Goal: Task Accomplishment & Management: Manage account settings

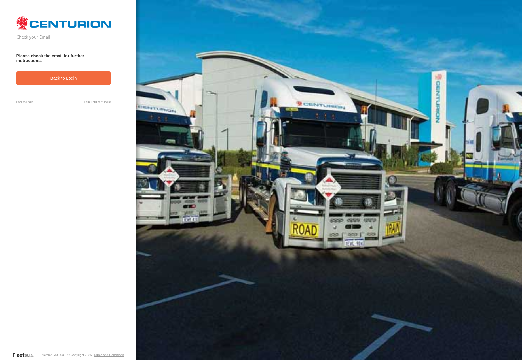
click at [18, 100] on form "Check your Email Please check the email for further instructions. Back to Login…" at bounding box center [67, 183] width 103 height 338
click at [95, 101] on link "Help, I still can't login!" at bounding box center [97, 101] width 27 height 3
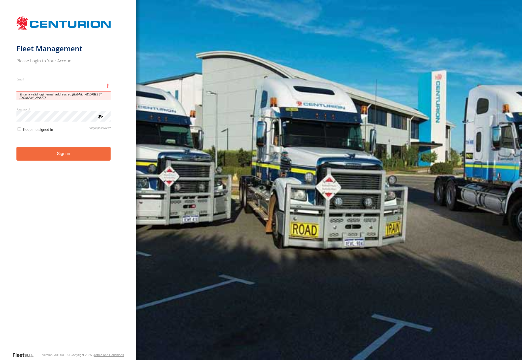
click at [48, 90] on input "Email" at bounding box center [63, 86] width 94 height 10
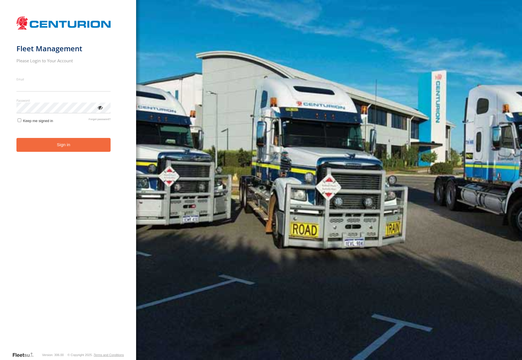
click at [86, 233] on form "Fleet Management Please Login to Your Account Email Enter a valid login email a…" at bounding box center [67, 183] width 103 height 338
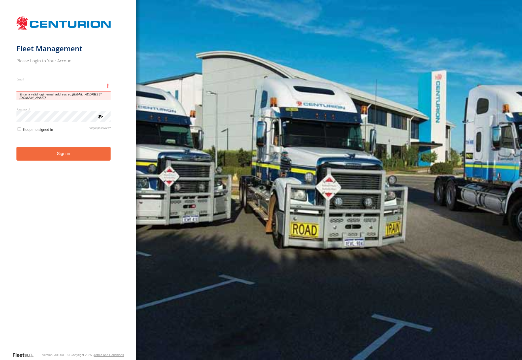
click at [43, 86] on input "Email" at bounding box center [63, 86] width 94 height 10
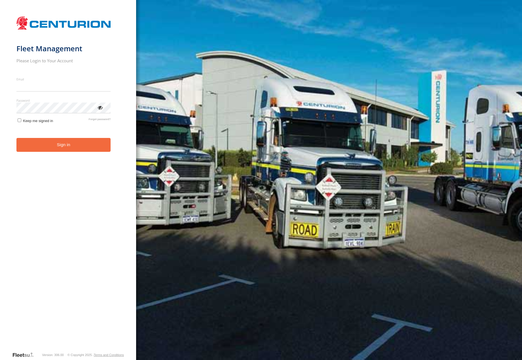
drag, startPoint x: 64, startPoint y: 202, endPoint x: 63, endPoint y: 88, distance: 113.1
click at [62, 197] on form "Fleet Management Please Login to Your Account Email Enter a valid login email a…" at bounding box center [67, 183] width 103 height 338
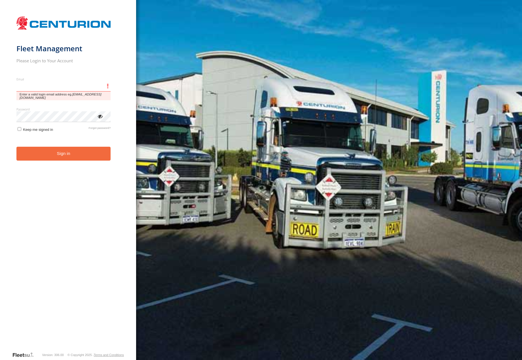
click at [63, 88] on input "Email" at bounding box center [63, 86] width 94 height 10
